Goal: Information Seeking & Learning: Learn about a topic

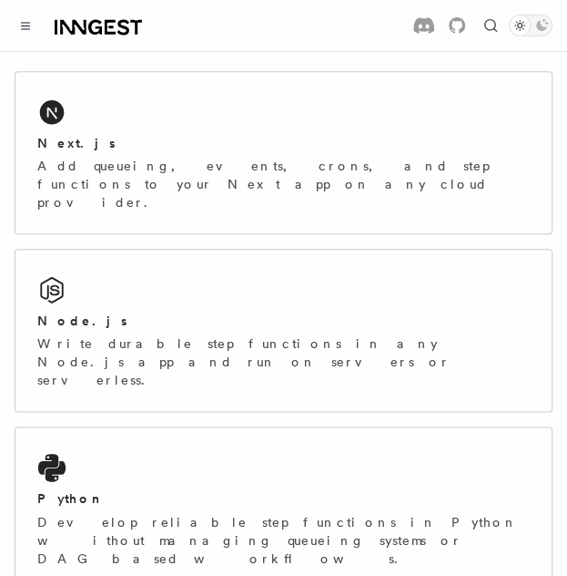
scroll to position [322, 0]
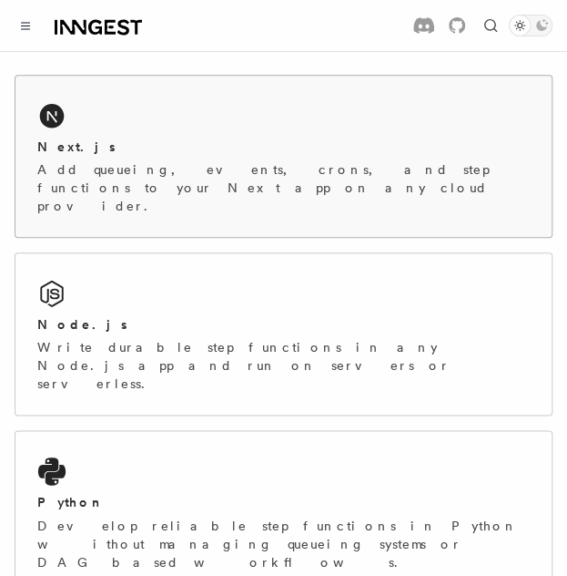
click at [319, 125] on div "Next.js Add queueing, events, crons, and step functions to your Next app on any…" at bounding box center [283, 156] width 536 height 161
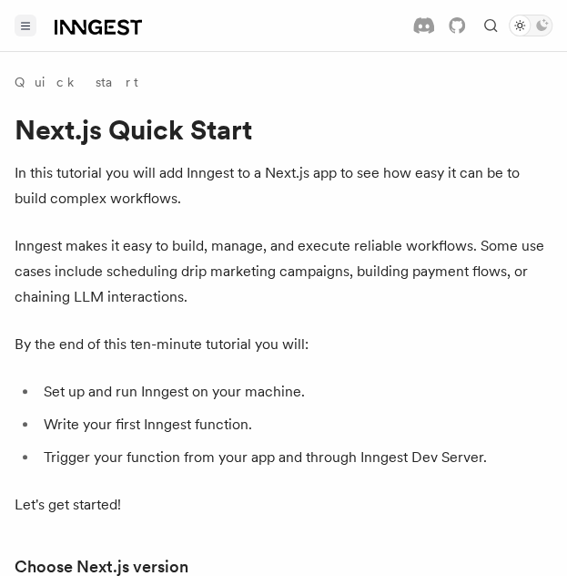
click at [35, 26] on button "Toggle navigation" at bounding box center [26, 26] width 22 height 22
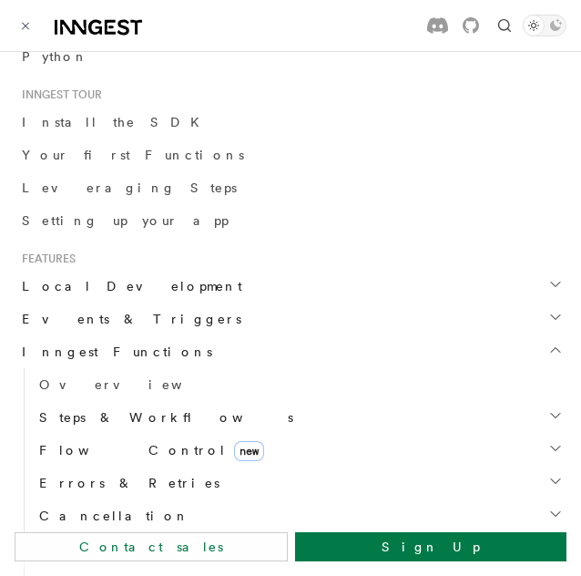
scroll to position [330, 0]
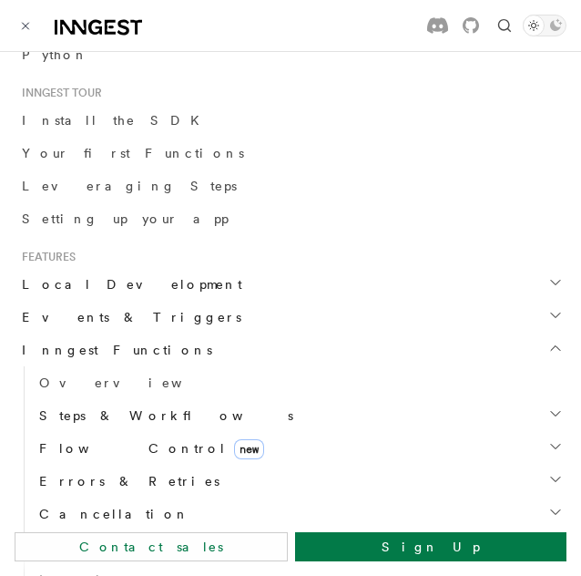
click at [498, 303] on h2 "Events & Triggers" at bounding box center [291, 317] width 552 height 33
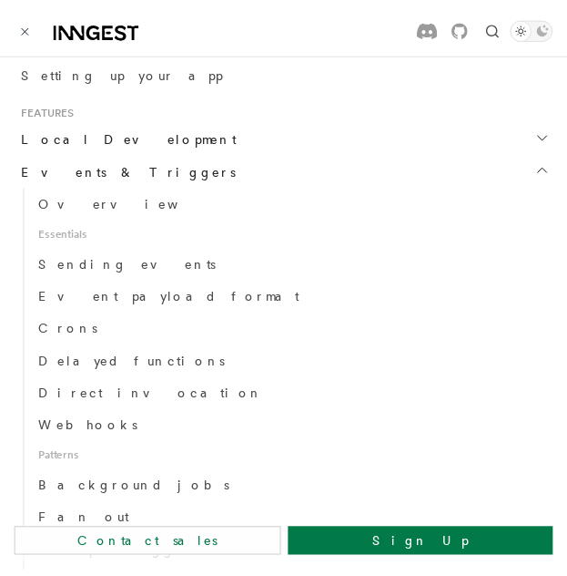
scroll to position [486, 0]
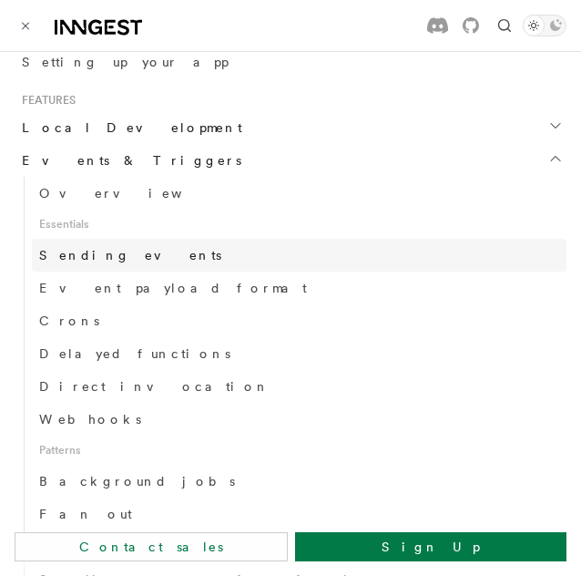
click at [120, 252] on span "Sending events" at bounding box center [130, 255] width 182 height 15
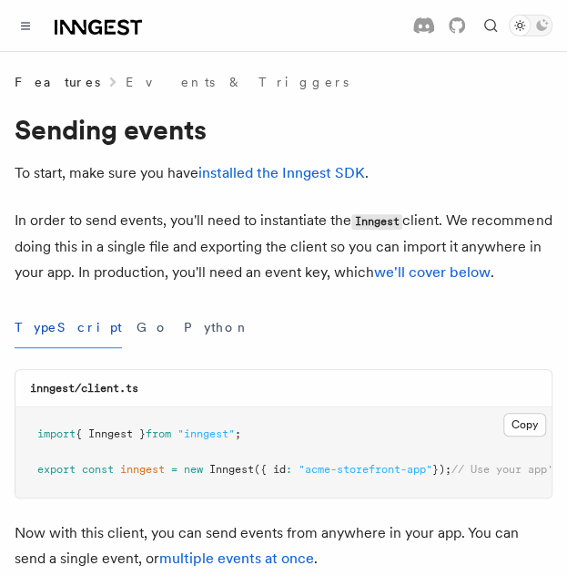
click at [160, 258] on p "In order to send events, you'll need to instantiate the Inngest client. We reco…" at bounding box center [284, 246] width 538 height 77
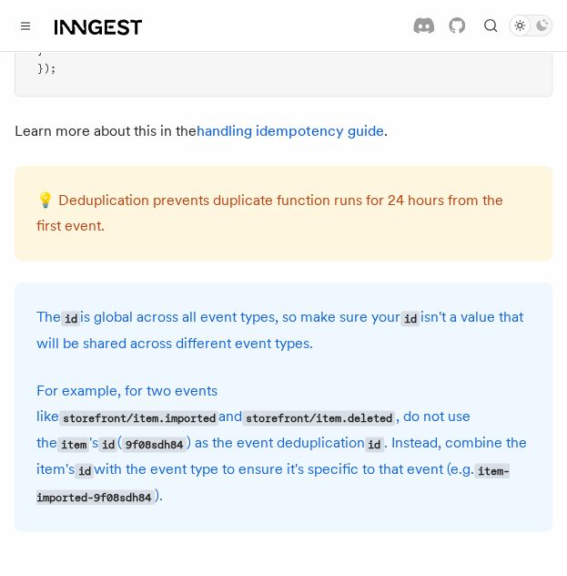
scroll to position [5434, 0]
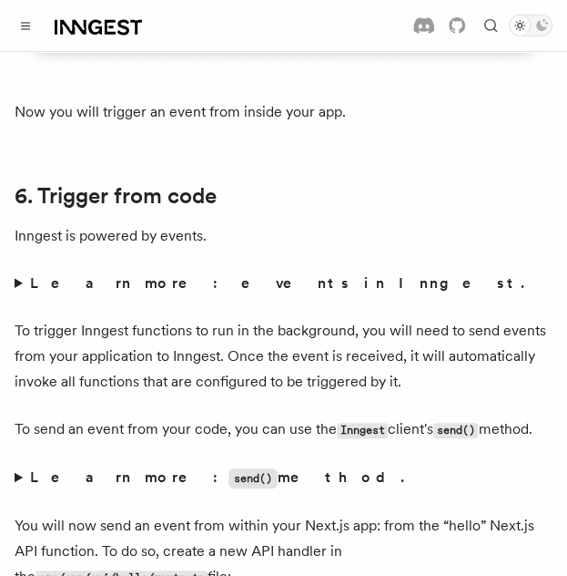
scroll to position [8381, 0]
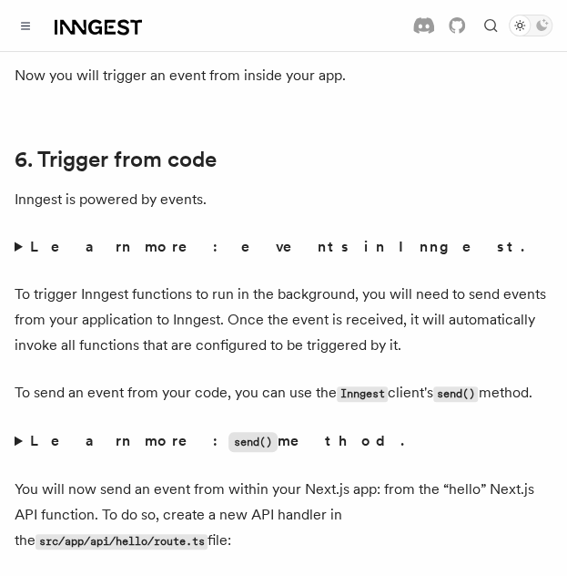
click at [21, 234] on summary "Learn more: events in Inngest." at bounding box center [284, 247] width 538 height 26
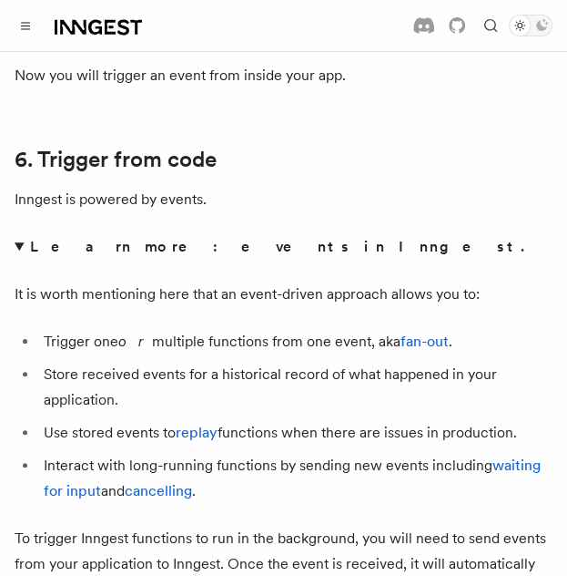
click at [21, 234] on summary "Learn more: events in Inngest." at bounding box center [284, 247] width 538 height 26
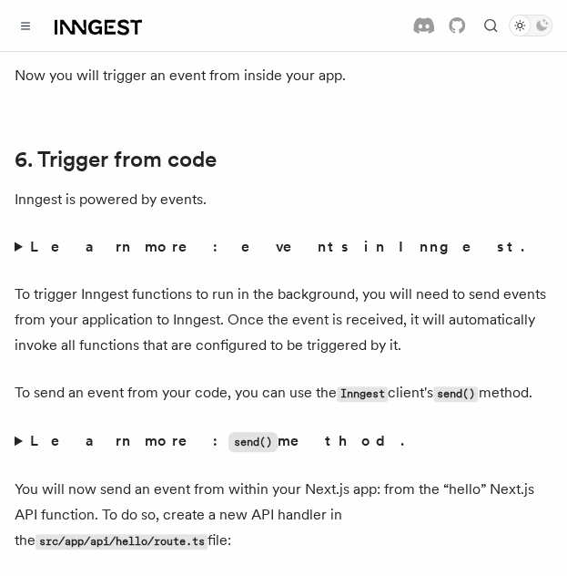
click at [266, 281] on p "To trigger Inngest functions to run in the background, you will need to send ev…" at bounding box center [284, 319] width 538 height 77
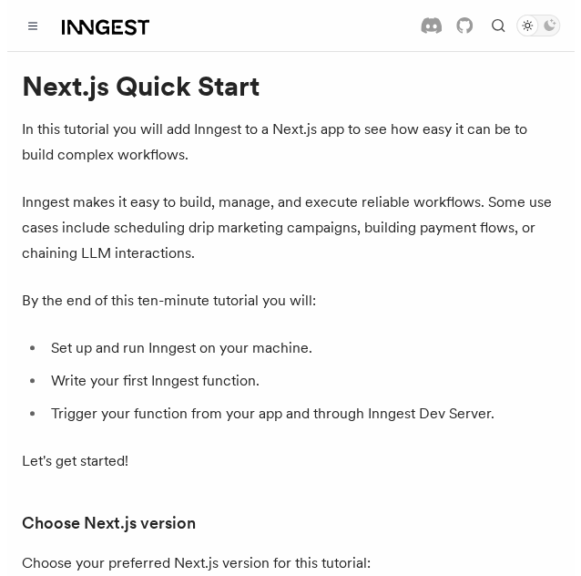
scroll to position [0, 0]
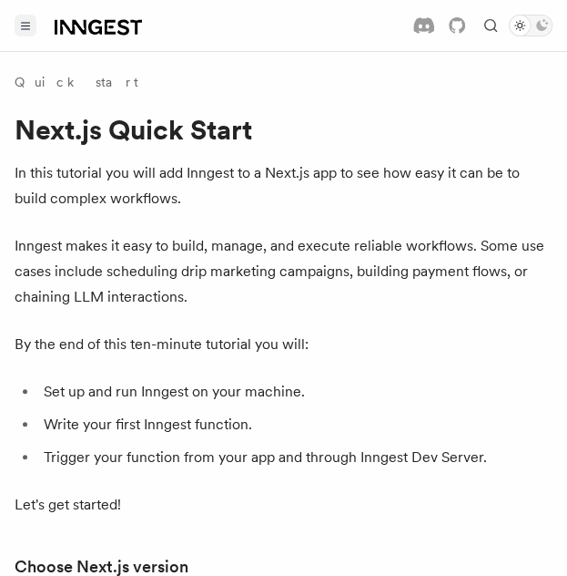
click at [29, 28] on icon "Toggle navigation" at bounding box center [26, 26] width 8 height 6
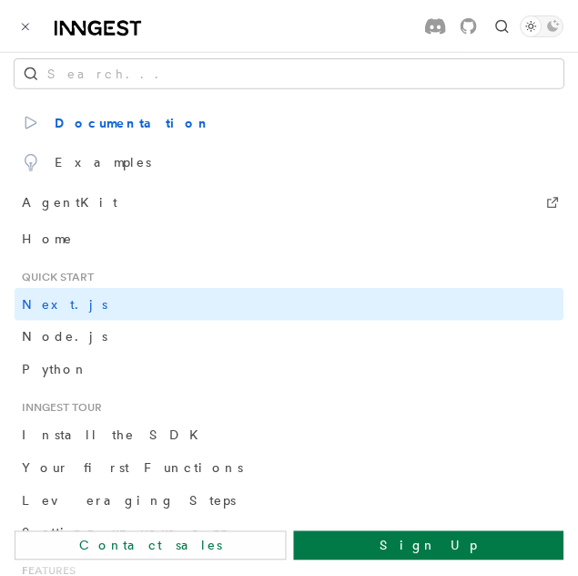
scroll to position [16, 0]
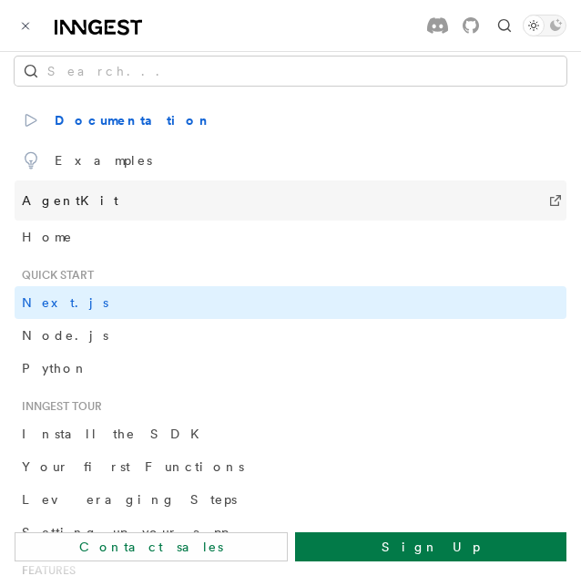
click at [347, 206] on link "AgentKit" at bounding box center [291, 200] width 552 height 40
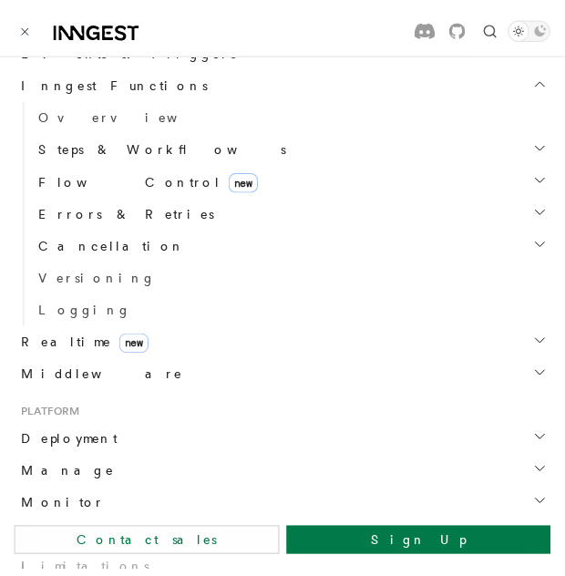
scroll to position [601, 0]
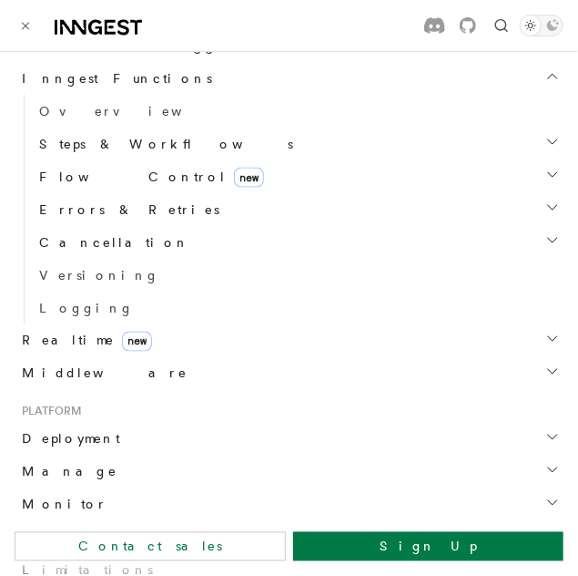
click at [546, 338] on icon "button" at bounding box center [553, 339] width 15 height 15
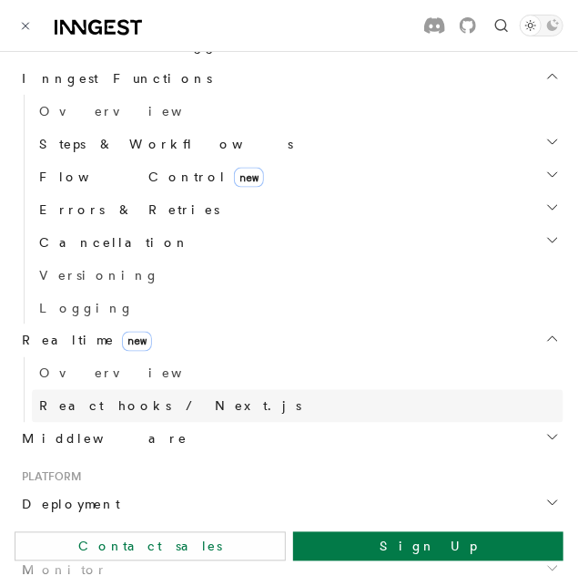
click at [121, 406] on span "React hooks / Next.js" at bounding box center [170, 406] width 262 height 15
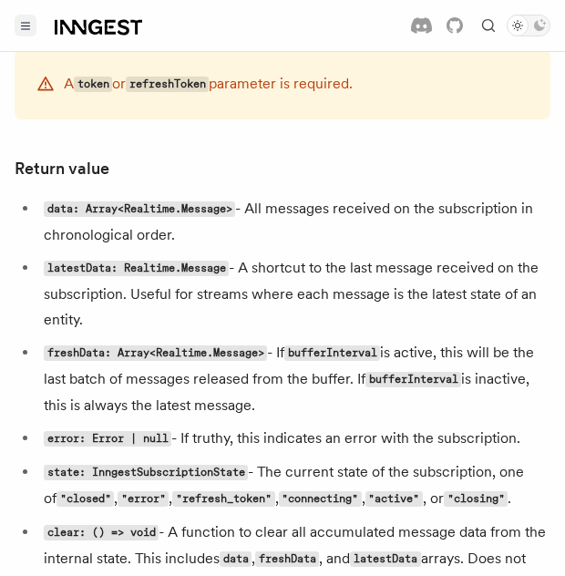
scroll to position [1559, 0]
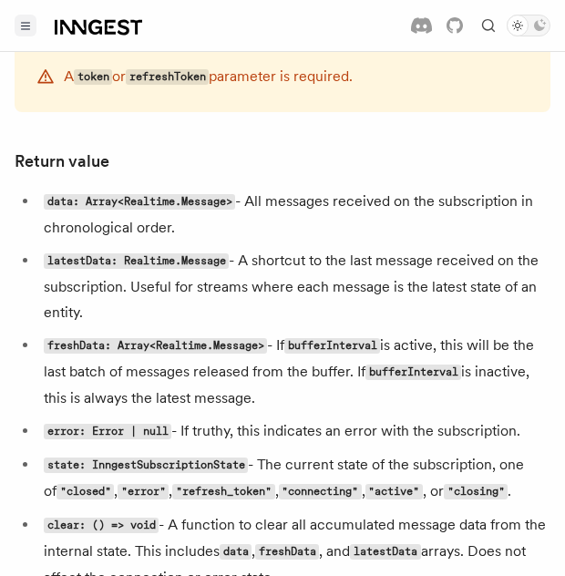
click at [33, 21] on button "Toggle navigation" at bounding box center [26, 26] width 22 height 22
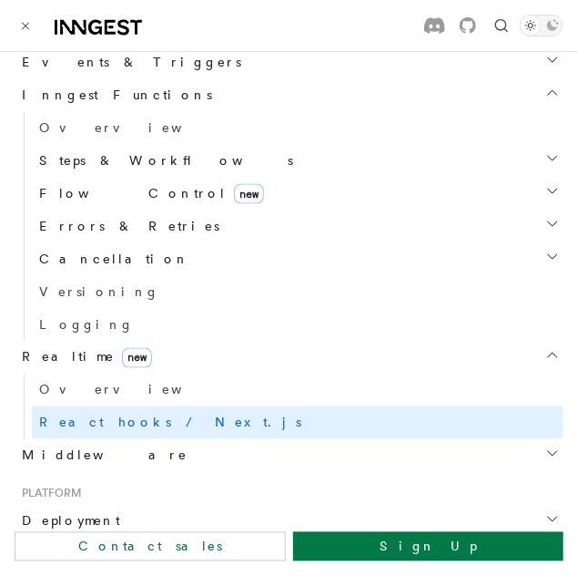
scroll to position [595, 0]
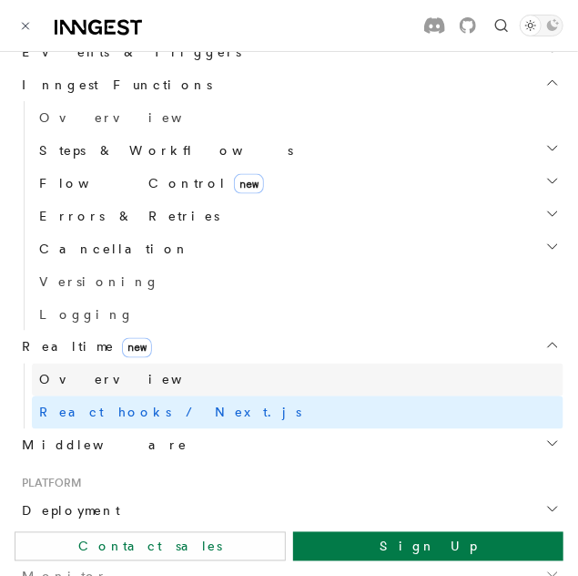
click at [177, 383] on link "Overview" at bounding box center [298, 379] width 532 height 33
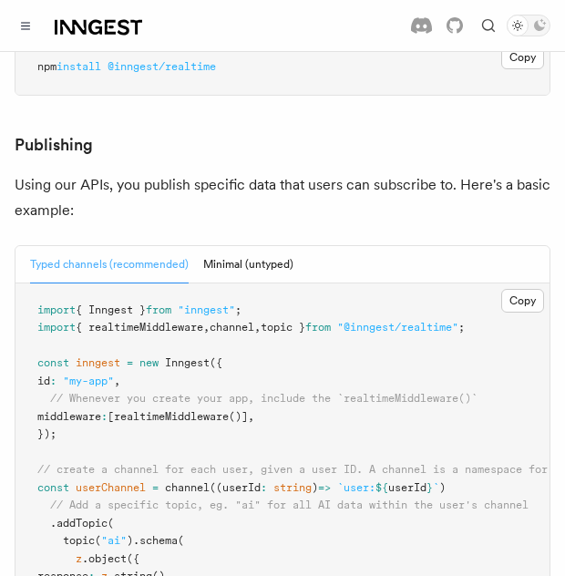
scroll to position [1437, 0]
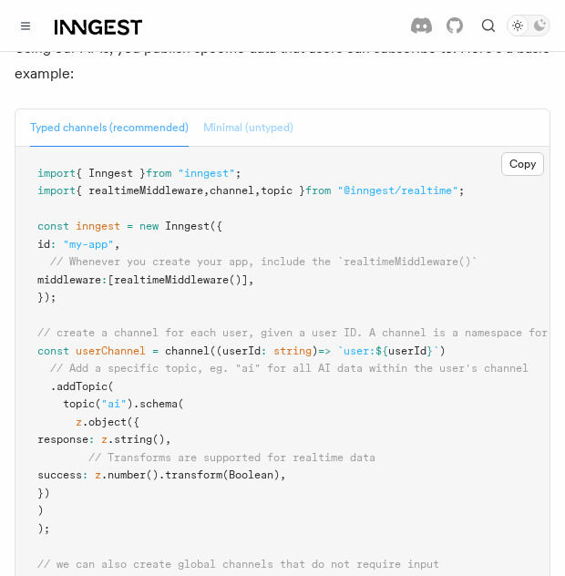
click at [228, 109] on button "Minimal (untyped)" at bounding box center [248, 127] width 90 height 37
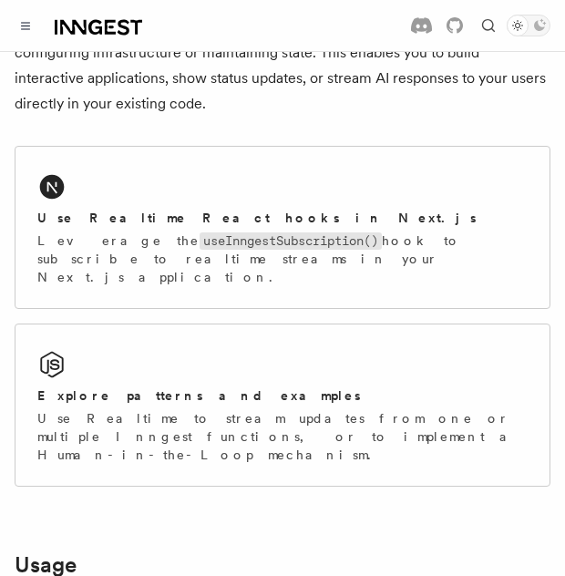
scroll to position [288, 0]
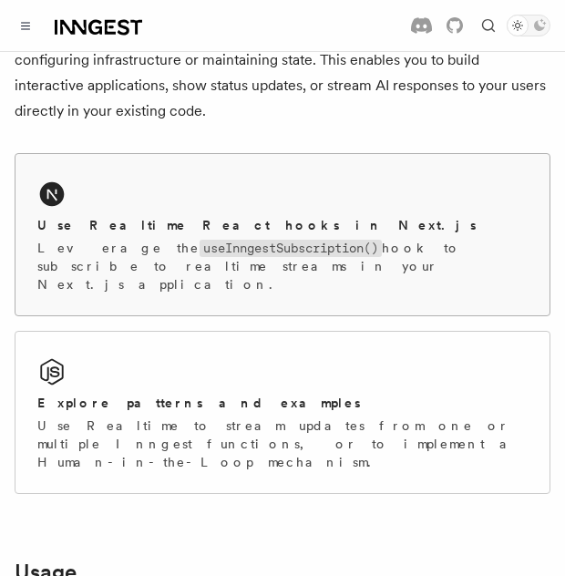
click at [209, 211] on div "Use Realtime React hooks in Next.js Leverage the useInngestSubscription() hook …" at bounding box center [282, 234] width 534 height 161
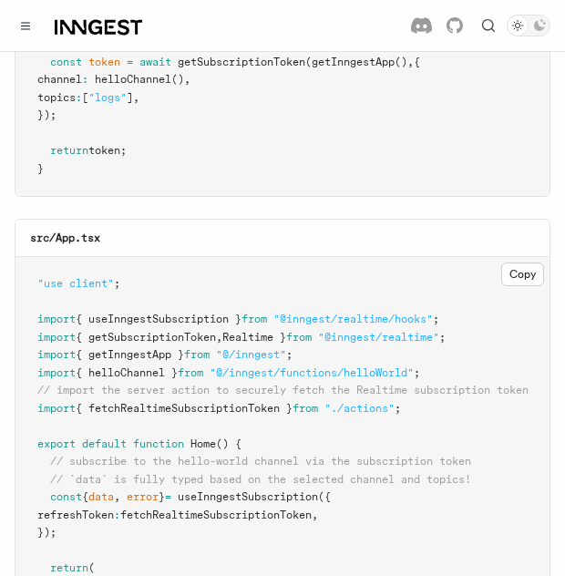
scroll to position [448, 0]
